Goal: Transaction & Acquisition: Purchase product/service

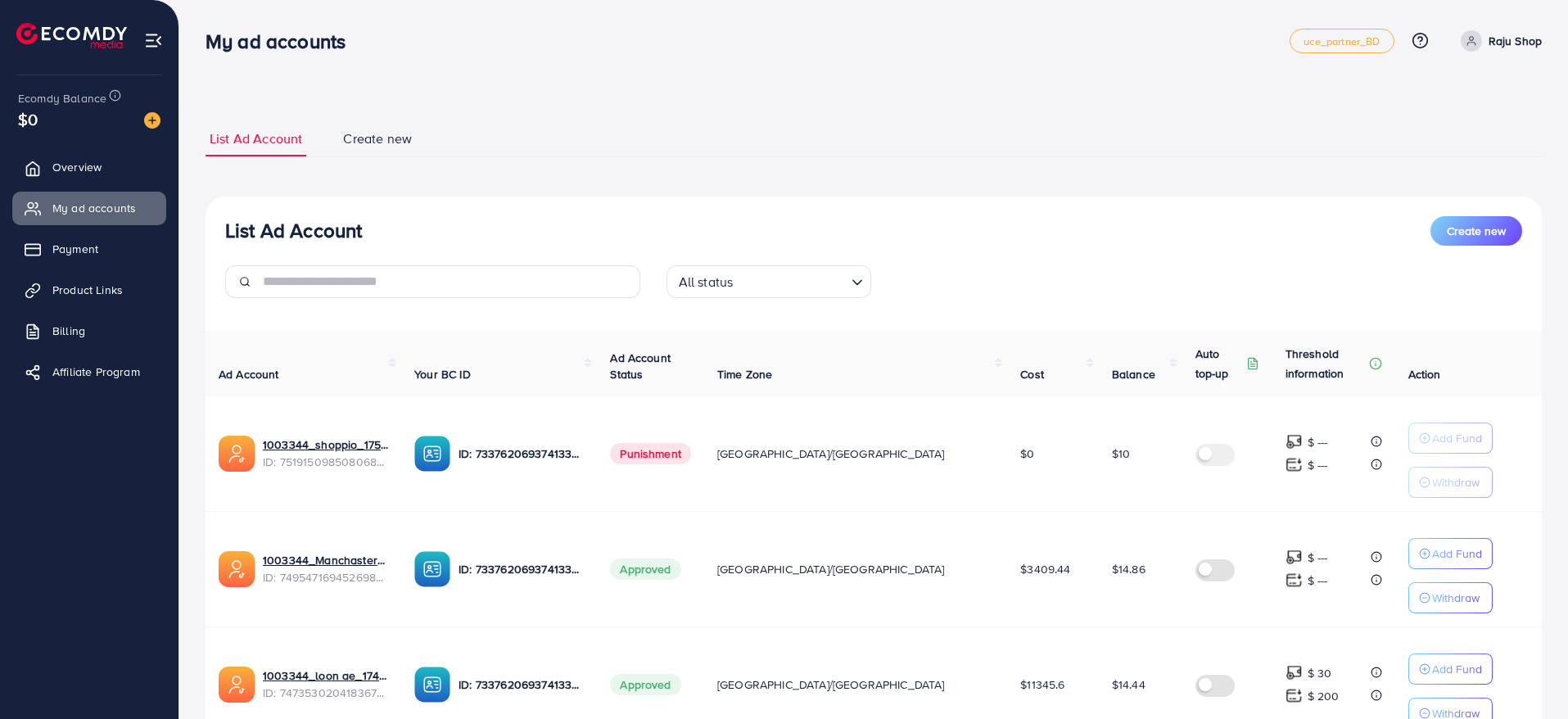
drag, startPoint x: 208, startPoint y: 41, endPoint x: 424, endPoint y: 27, distance: 216.5
click at [424, 27] on div "My ad accounts uce_partner_BD Help Center Contact Support Plans and Pricing Ter…" at bounding box center [874, 40] width 1336 height 46
click at [152, 123] on img at bounding box center [152, 120] width 16 height 16
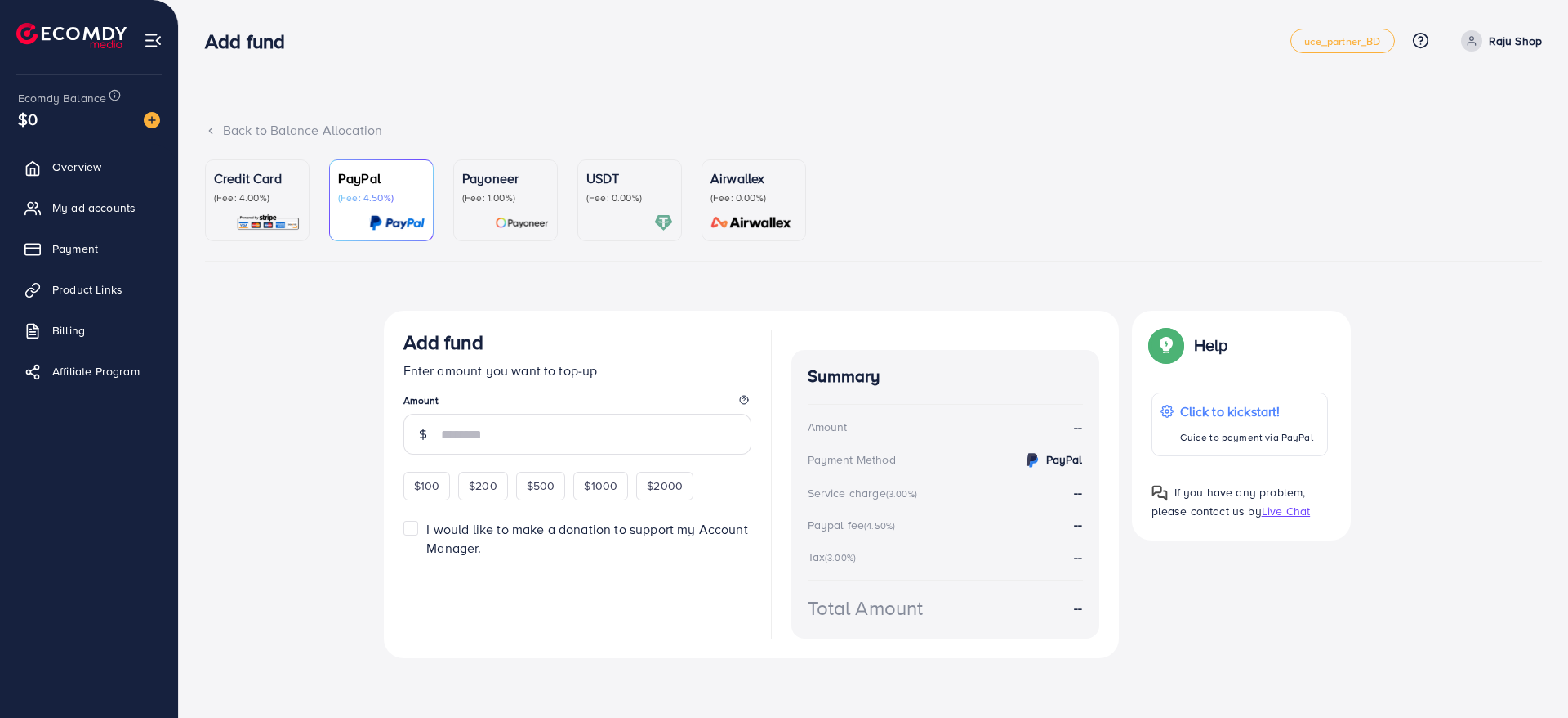
click at [258, 200] on p "(Fee: 4.00%)" at bounding box center [257, 197] width 87 height 13
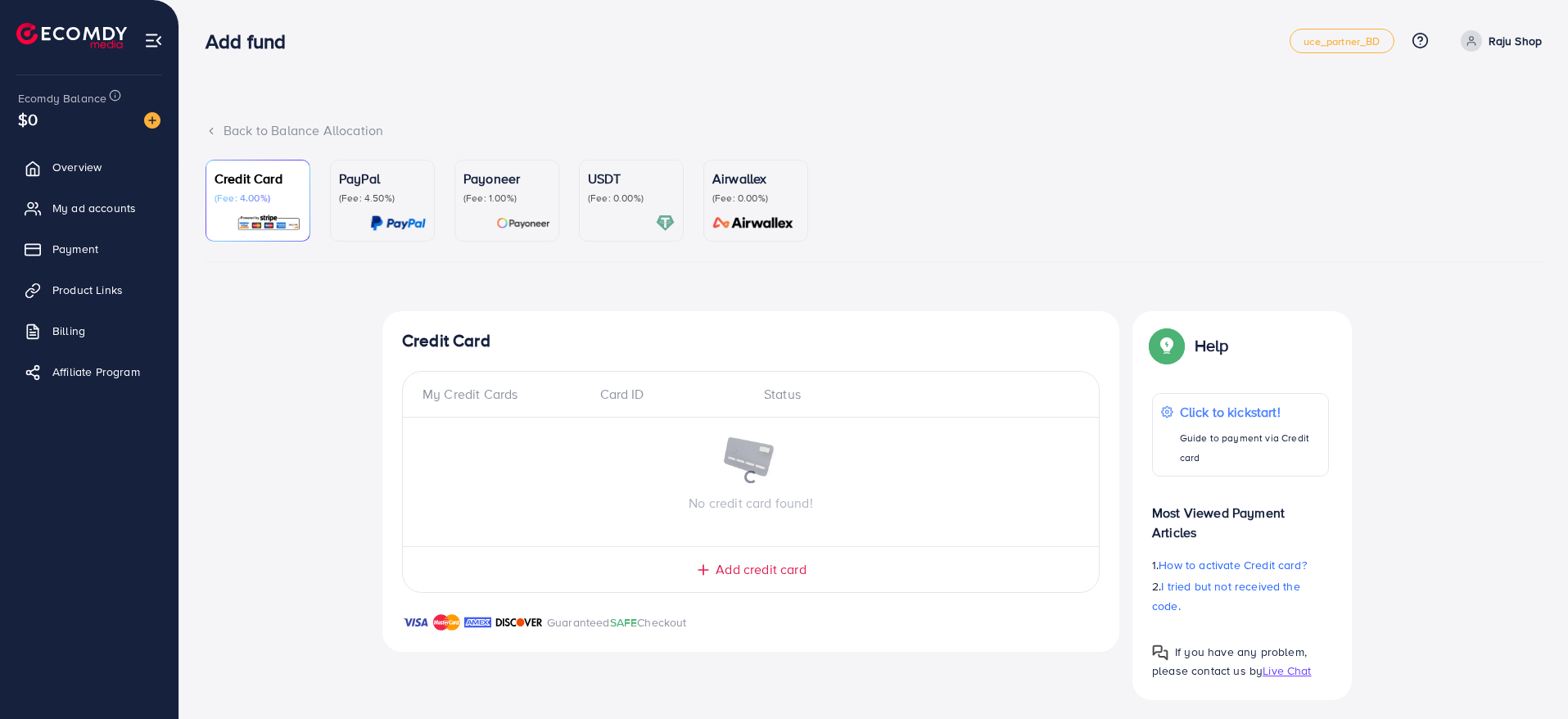
click at [483, 118] on div "Back to Balance Allocation Credit Card (Fee: 4.00%) PayPal (Fee: 4.50%) Payonee…" at bounding box center [873, 363] width 1388 height 726
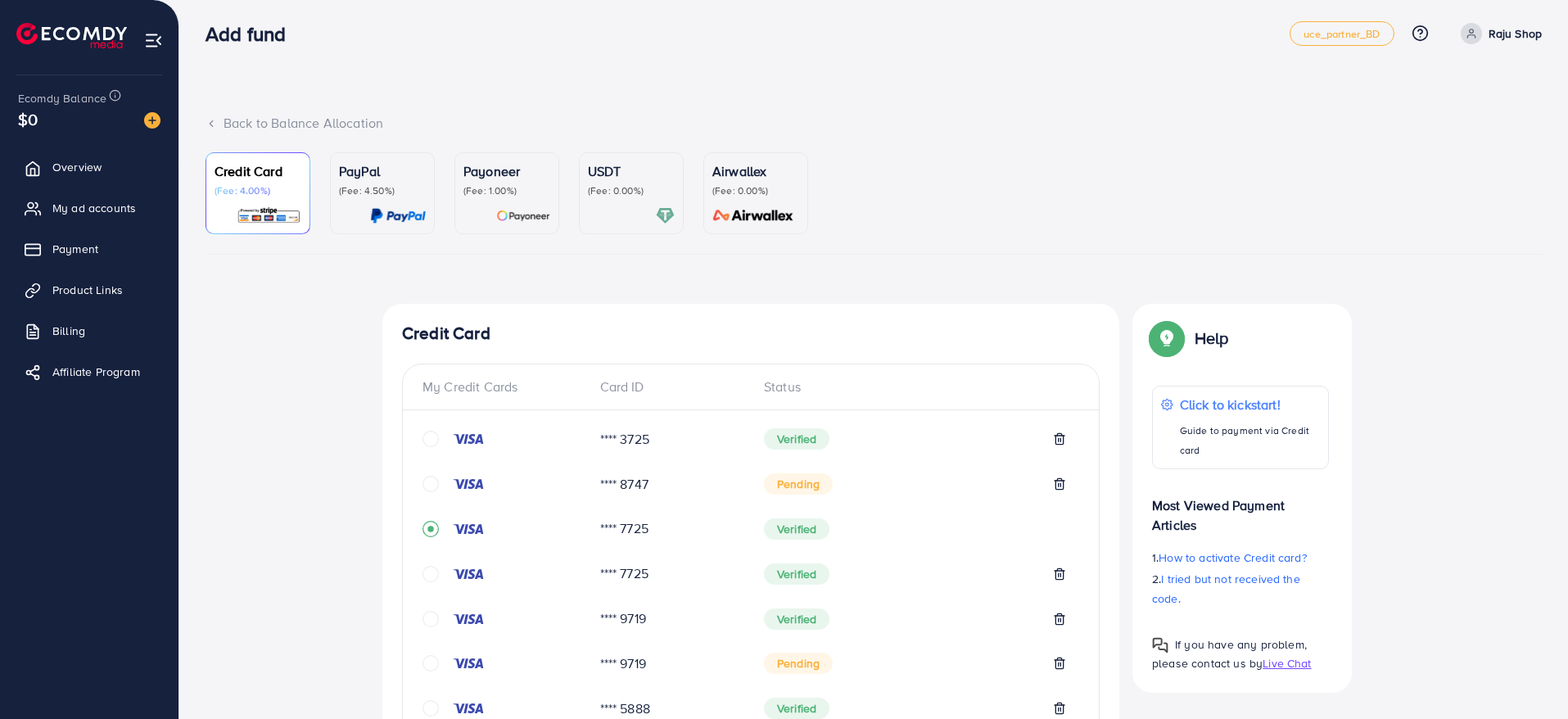
scroll to position [569, 0]
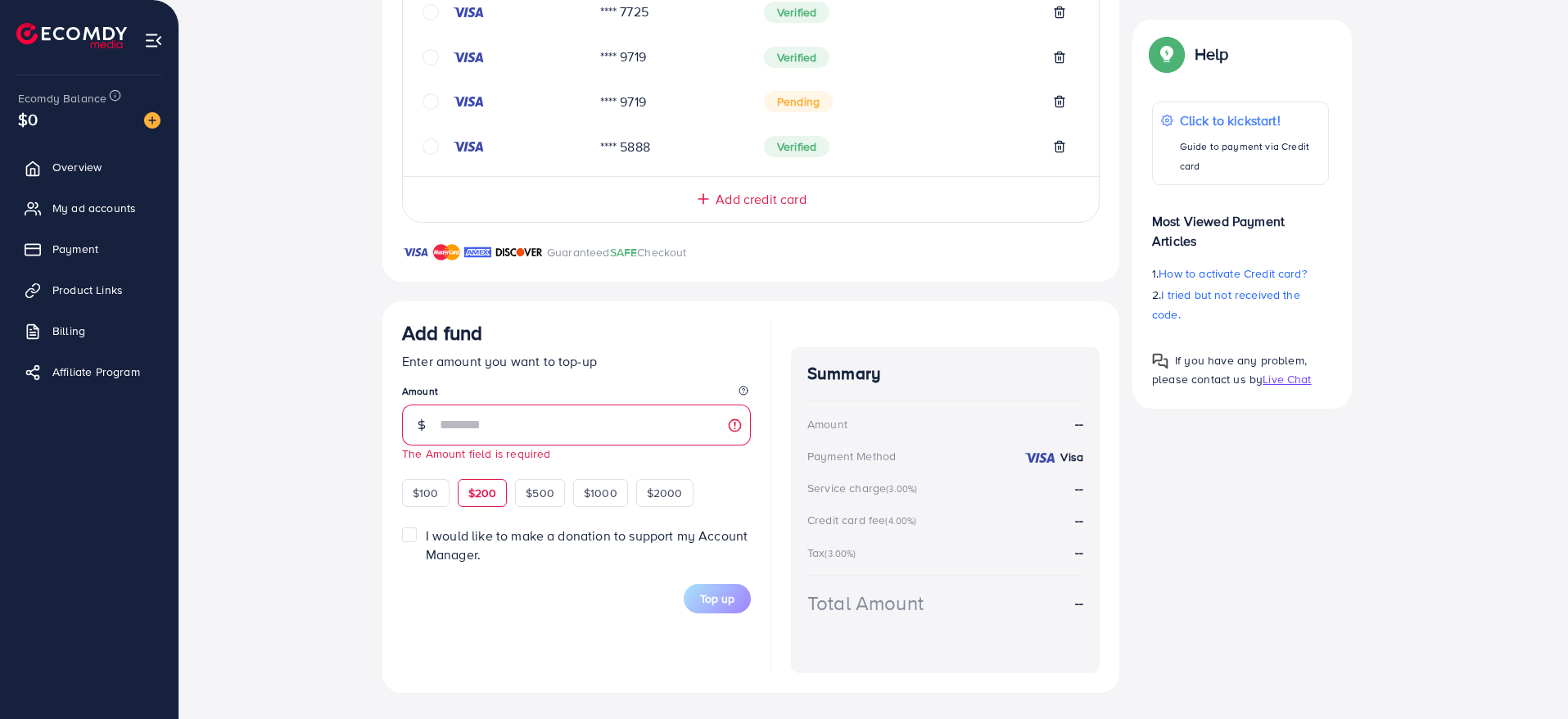
click at [478, 481] on div "$200" at bounding box center [483, 492] width 50 height 28
type input "***"
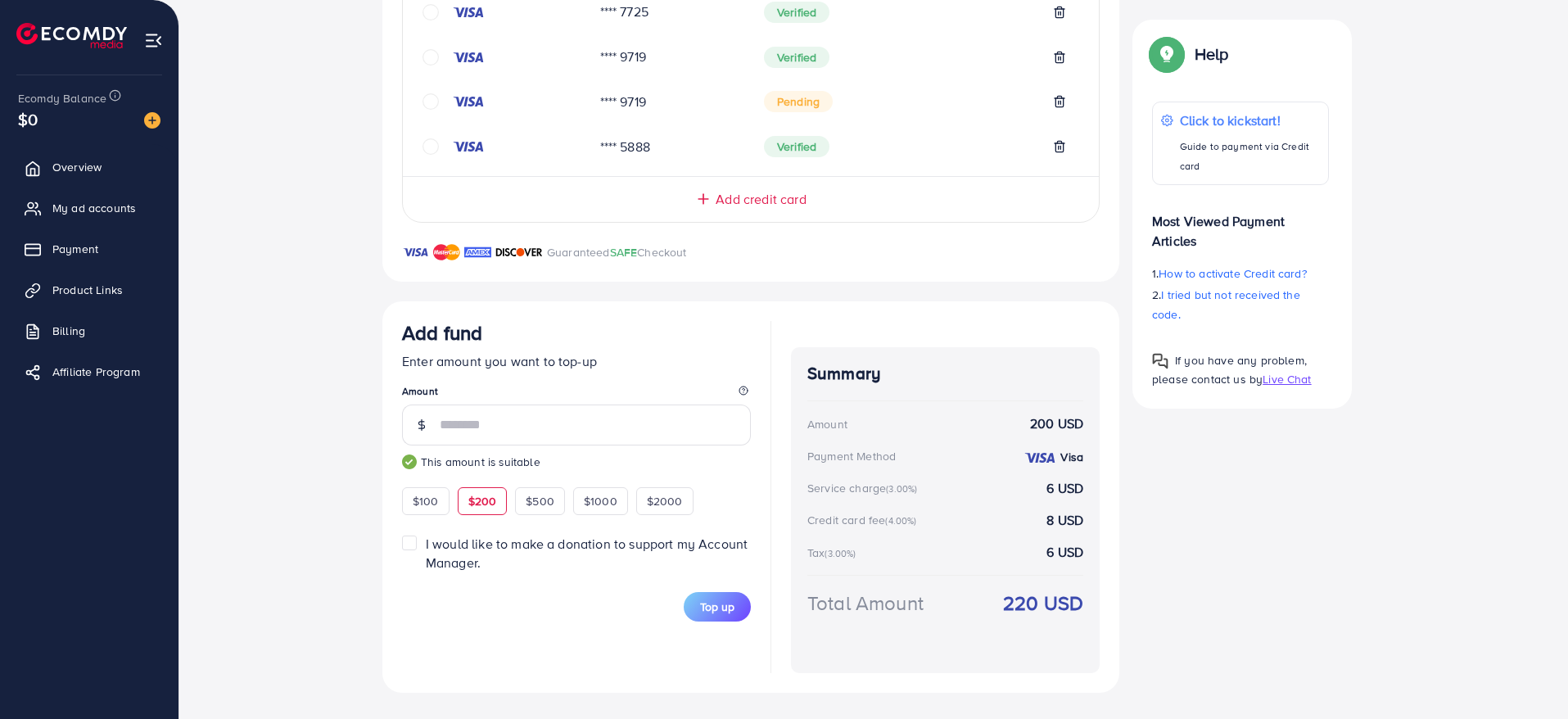
click at [633, 473] on div "Add fund Enter amount you want to top-up Amount *** This amount is suitable $10…" at bounding box center [576, 418] width 349 height 194
click at [711, 610] on span "Top up" at bounding box center [717, 606] width 34 height 16
click at [488, 542] on span "I would like to make a donation to support my Account Manager." at bounding box center [587, 553] width 322 height 37
click at [508, 559] on label "I would like to make a donation to support my Account Manager." at bounding box center [588, 554] width 325 height 38
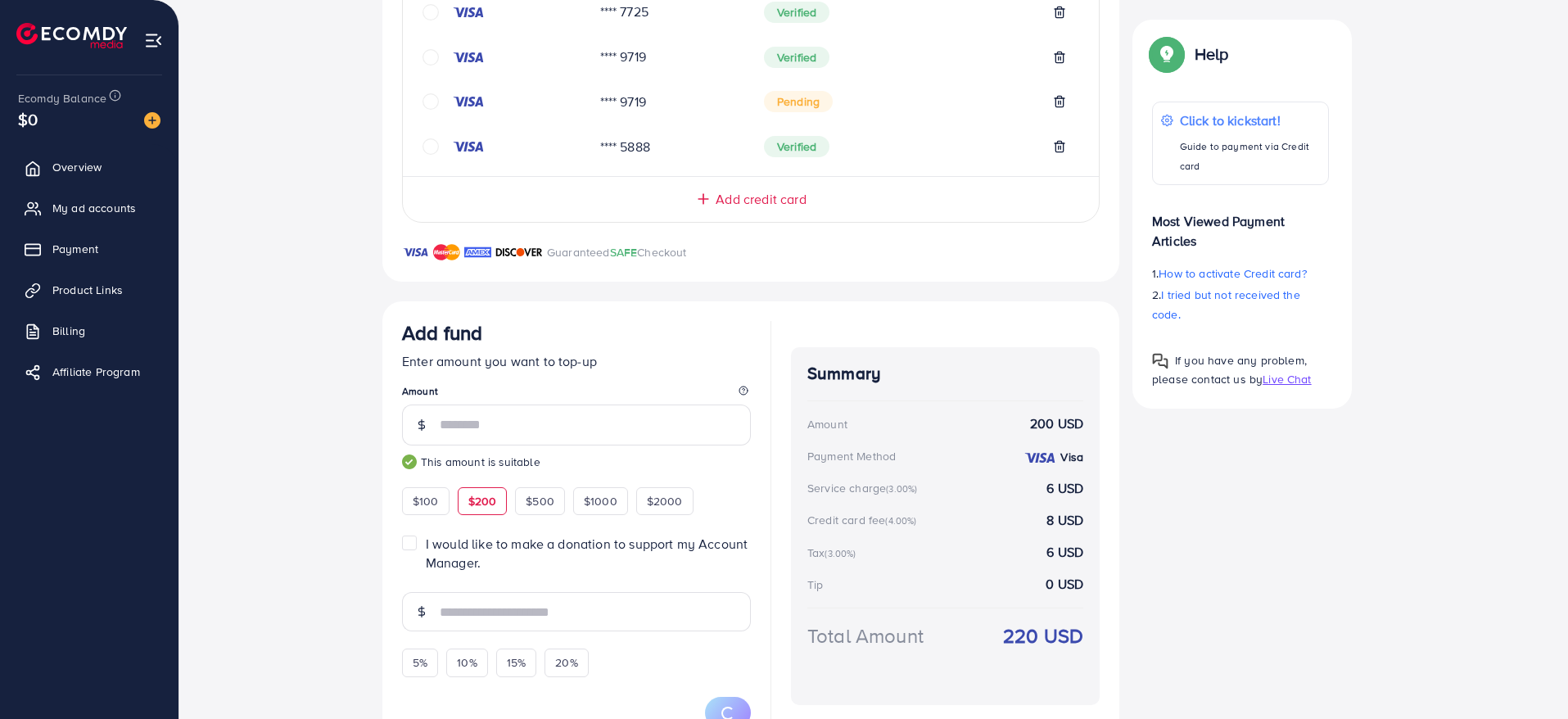
click at [424, 542] on div "I would like to make a donation to support my Account Manager." at bounding box center [576, 554] width 349 height 38
click at [426, 542] on label "I would like to make a donation to support my Account Manager." at bounding box center [588, 554] width 325 height 38
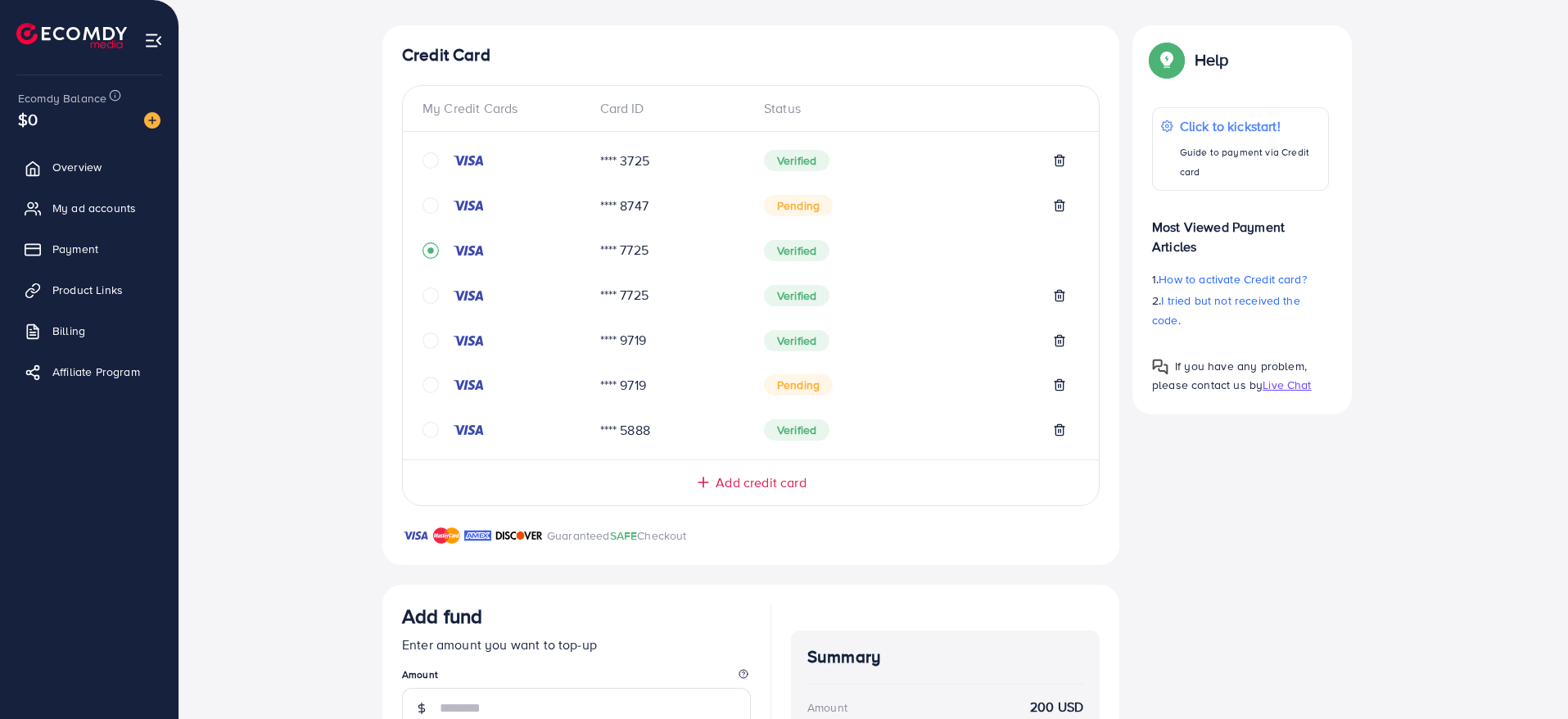
scroll to position [0, 0]
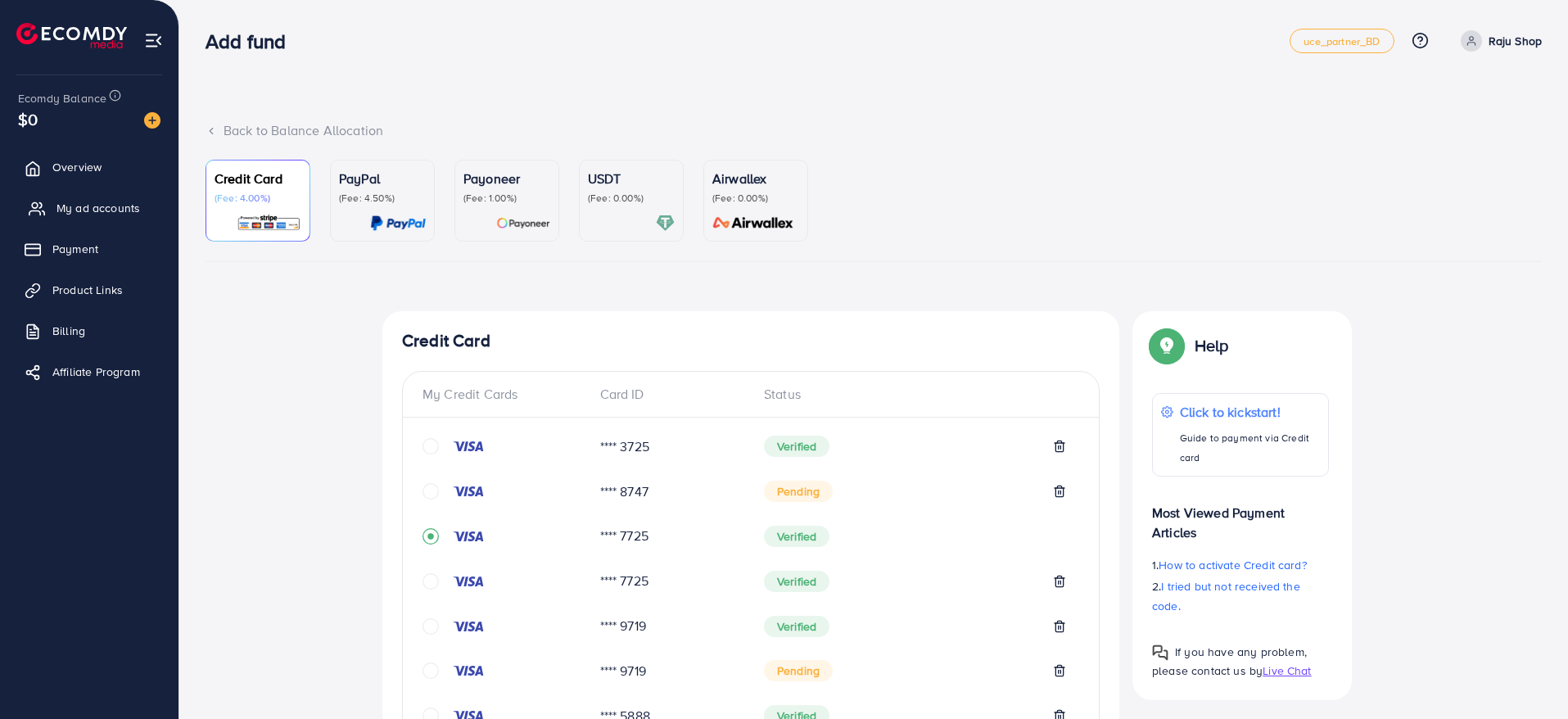
click at [114, 214] on span "My ad accounts" at bounding box center [97, 207] width 83 height 16
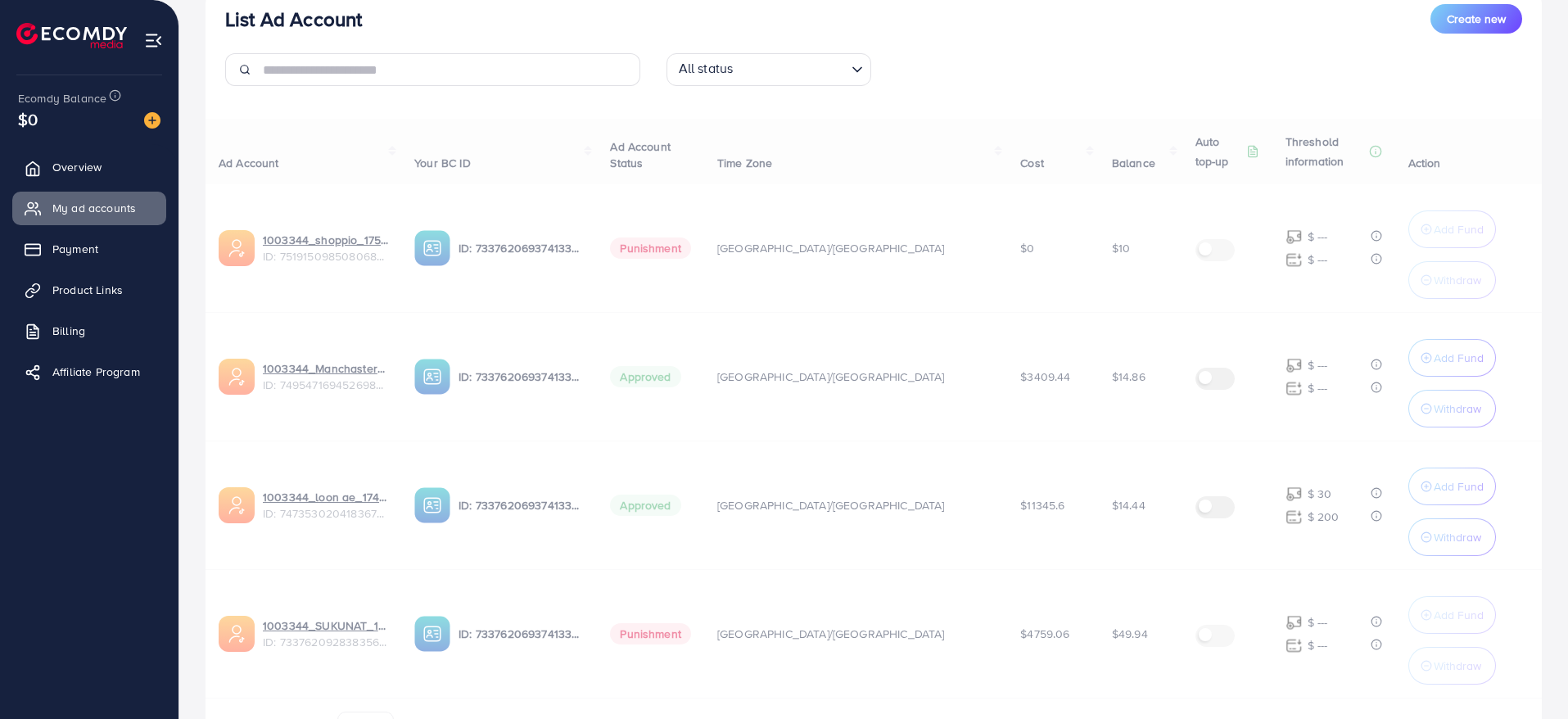
scroll to position [221, 0]
